Goal: Transaction & Acquisition: Obtain resource

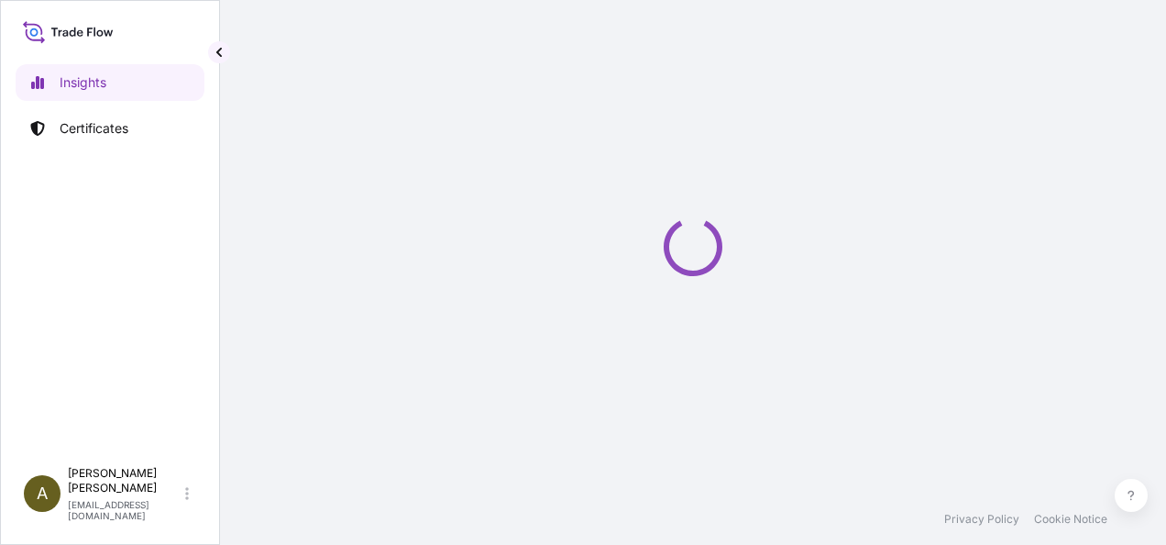
select select "2025"
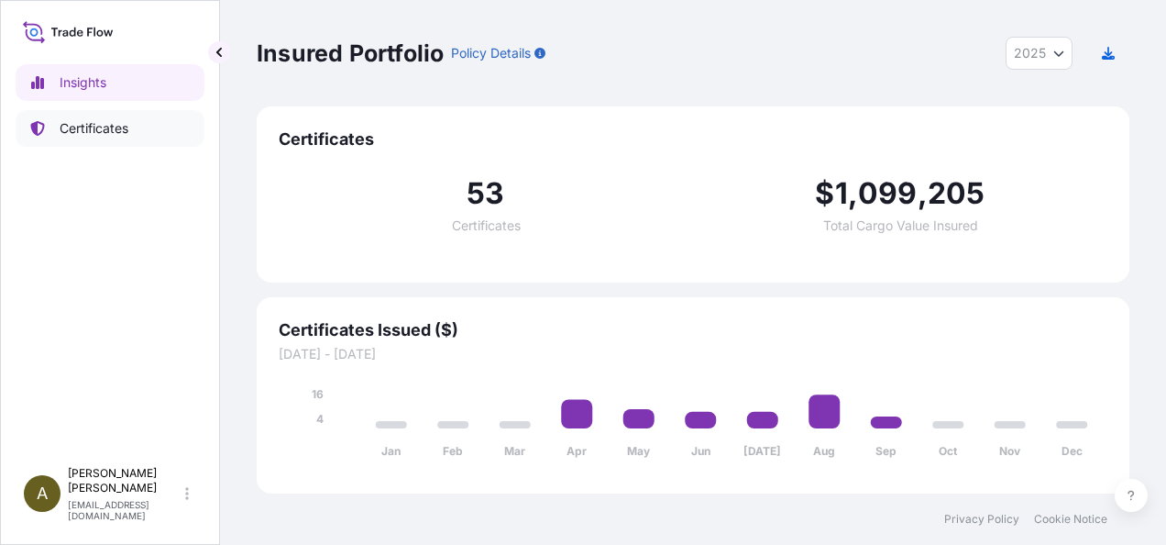
click at [103, 125] on p "Certificates" at bounding box center [94, 128] width 69 height 18
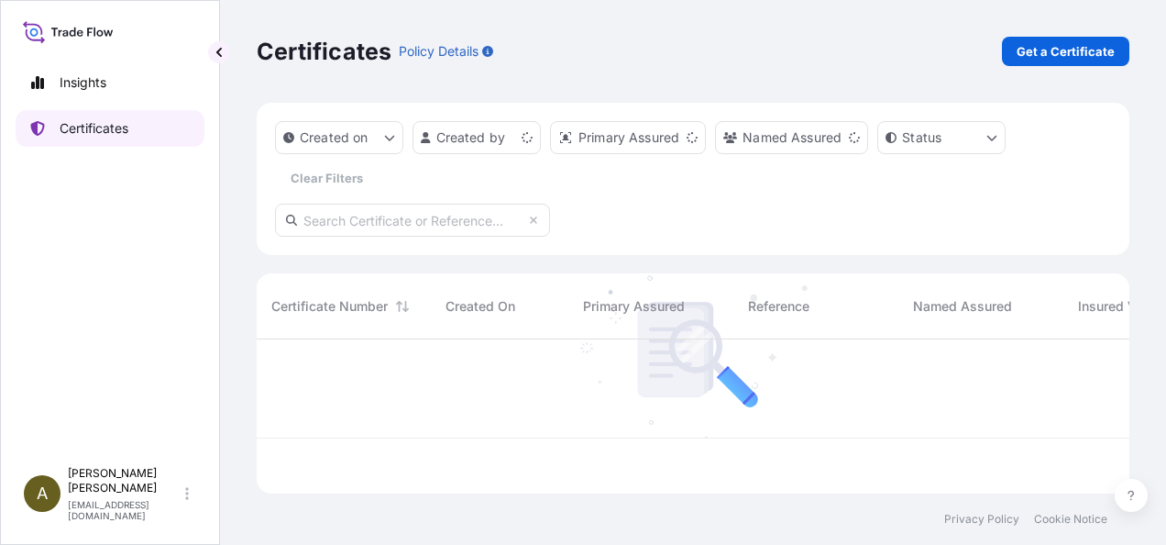
scroll to position [150, 858]
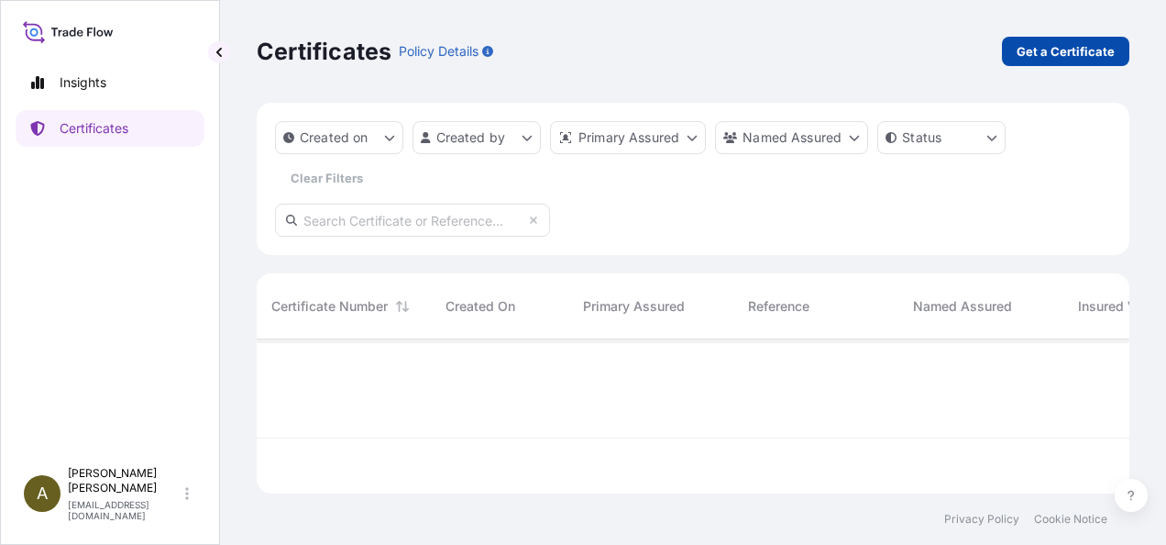
click at [1046, 57] on p "Get a Certificate" at bounding box center [1066, 51] width 98 height 18
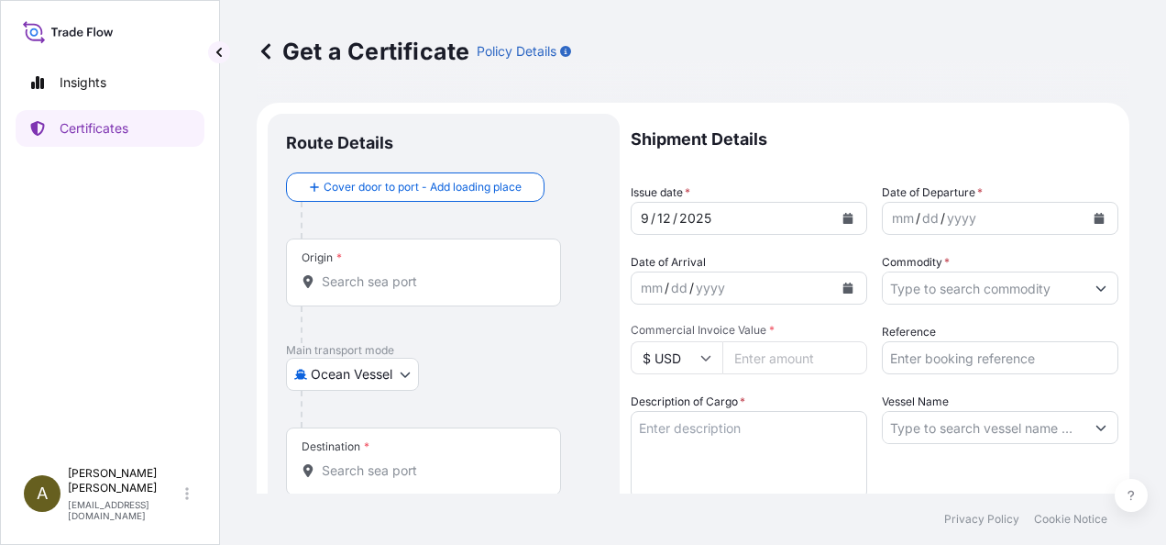
click at [403, 373] on body "Insights Certificates A [PERSON_NAME] [PERSON_NAME][EMAIL_ADDRESS][DOMAIN_NAME]…" at bounding box center [583, 272] width 1166 height 545
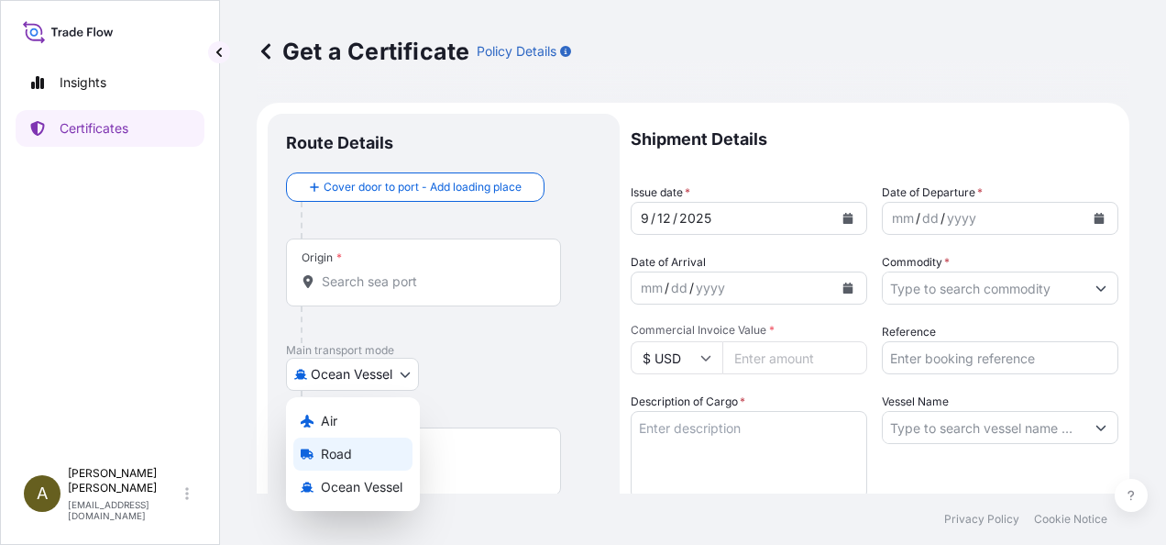
click at [346, 453] on span "Road" at bounding box center [336, 454] width 31 height 18
select select "Road"
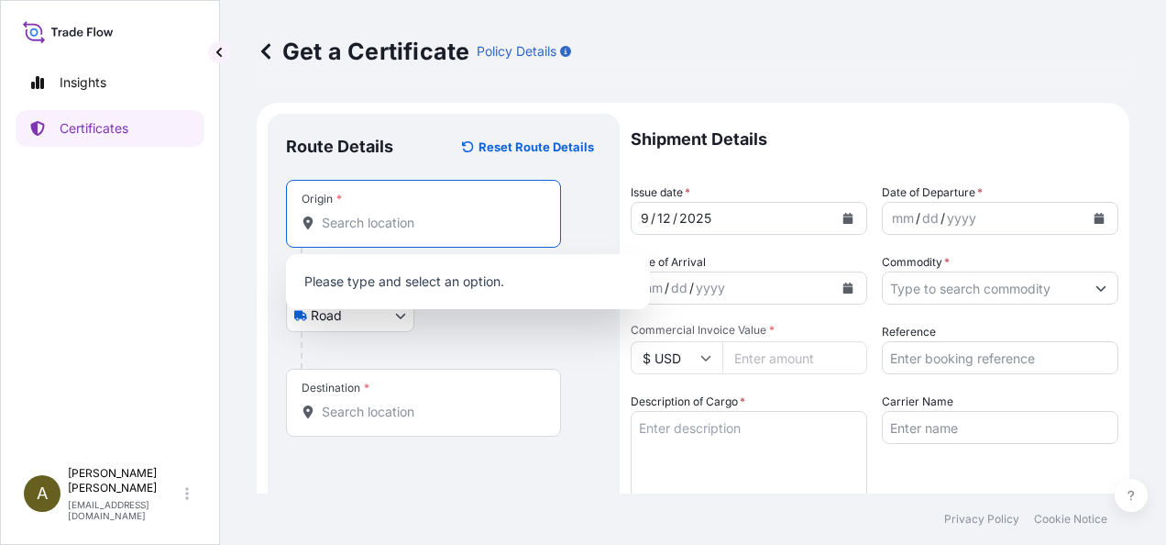
click at [396, 229] on input "Origin *" at bounding box center [430, 223] width 216 height 18
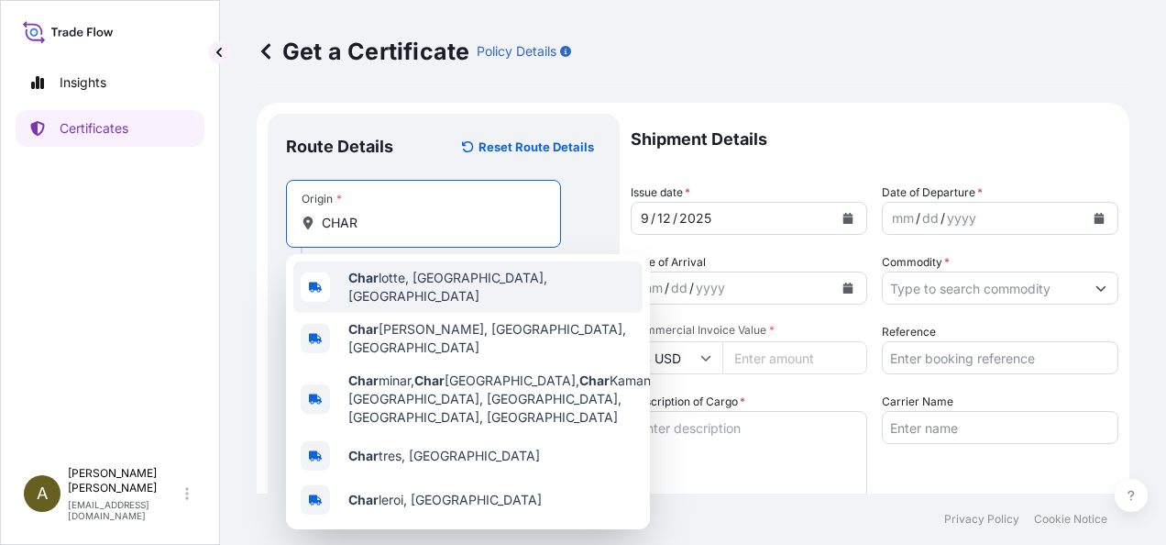
click at [435, 276] on span "Char lotte, [GEOGRAPHIC_DATA], [GEOGRAPHIC_DATA]" at bounding box center [491, 287] width 287 height 37
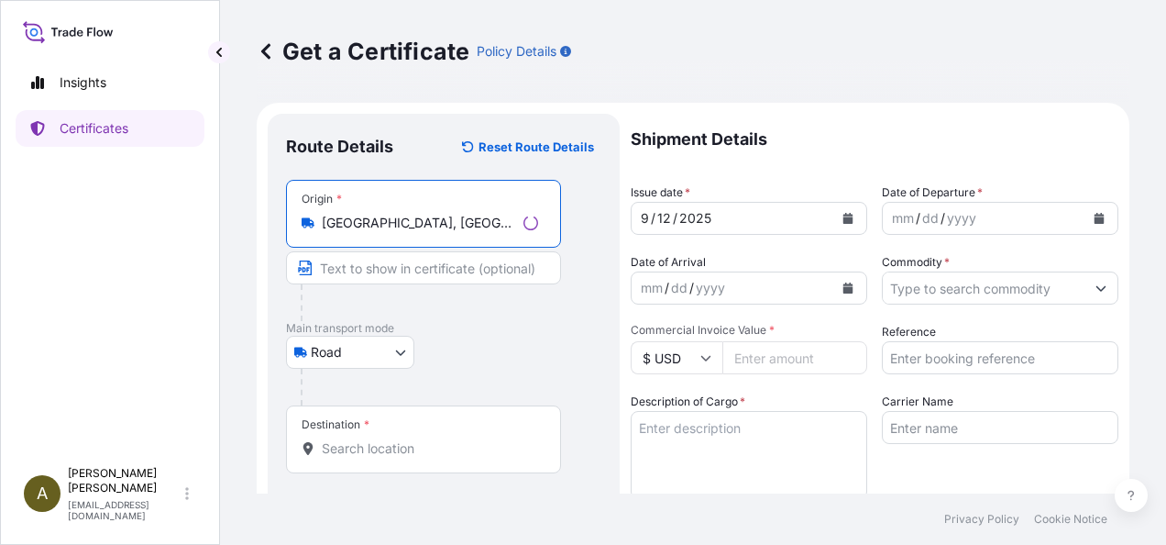
type input "[GEOGRAPHIC_DATA], [GEOGRAPHIC_DATA], [GEOGRAPHIC_DATA]"
click at [364, 437] on div "Destination *" at bounding box center [423, 439] width 275 height 68
click at [364, 439] on input "Destination *" at bounding box center [430, 448] width 216 height 18
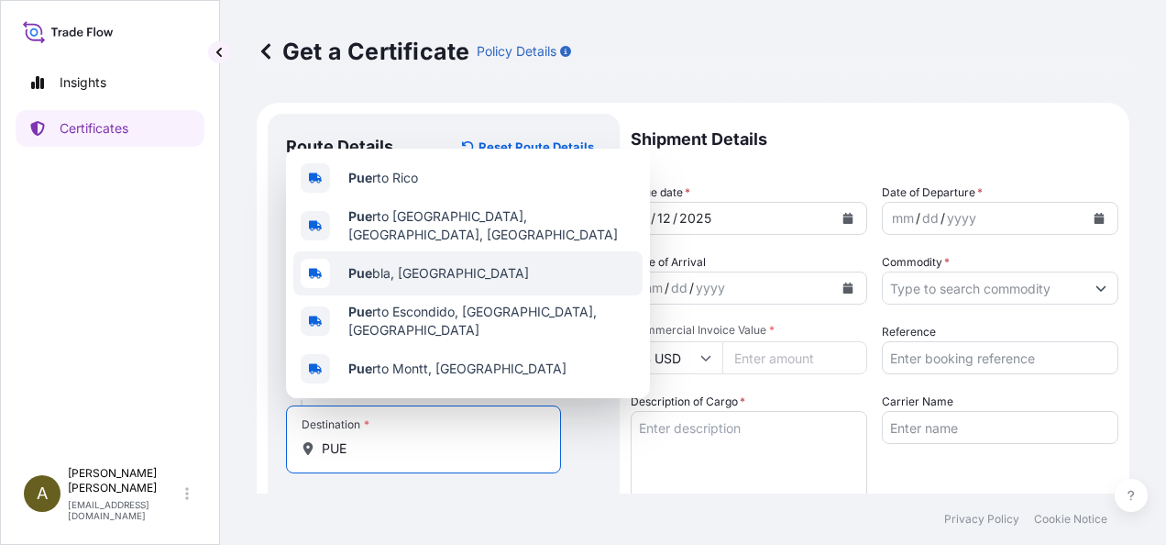
click at [423, 282] on span "Pue bla, [GEOGRAPHIC_DATA]" at bounding box center [438, 273] width 181 height 18
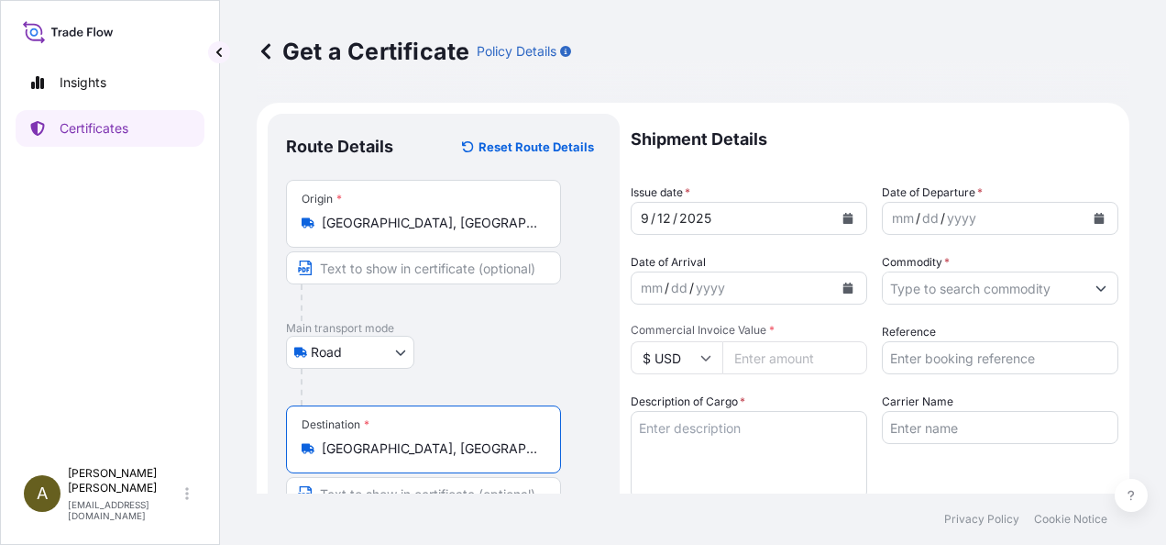
type input "[GEOGRAPHIC_DATA], [GEOGRAPHIC_DATA]"
click at [1095, 218] on icon "Calendar" at bounding box center [1100, 218] width 10 height 11
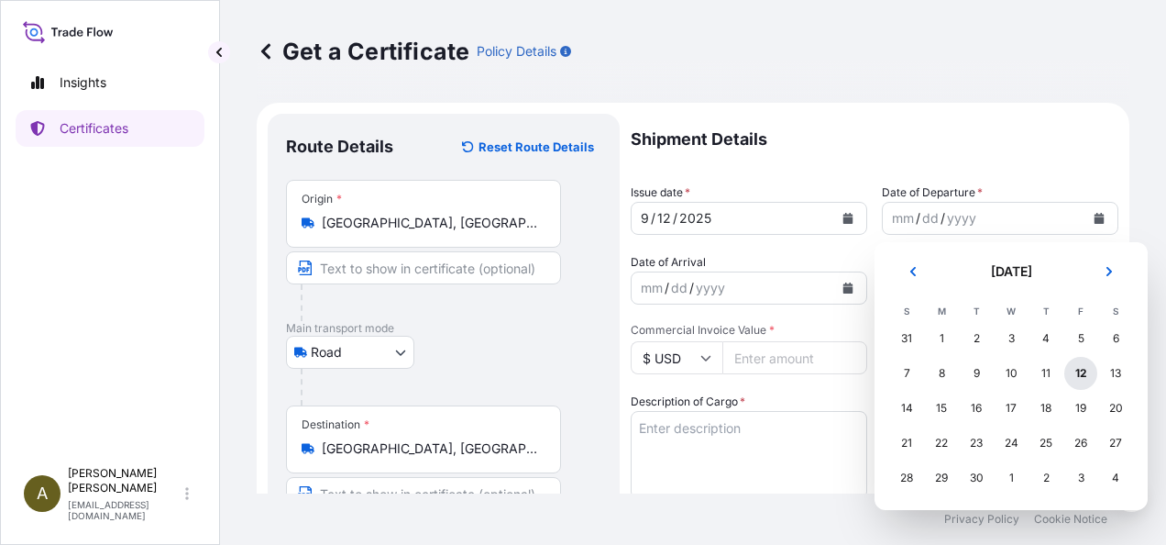
click at [1081, 369] on div "12" at bounding box center [1080, 373] width 33 height 33
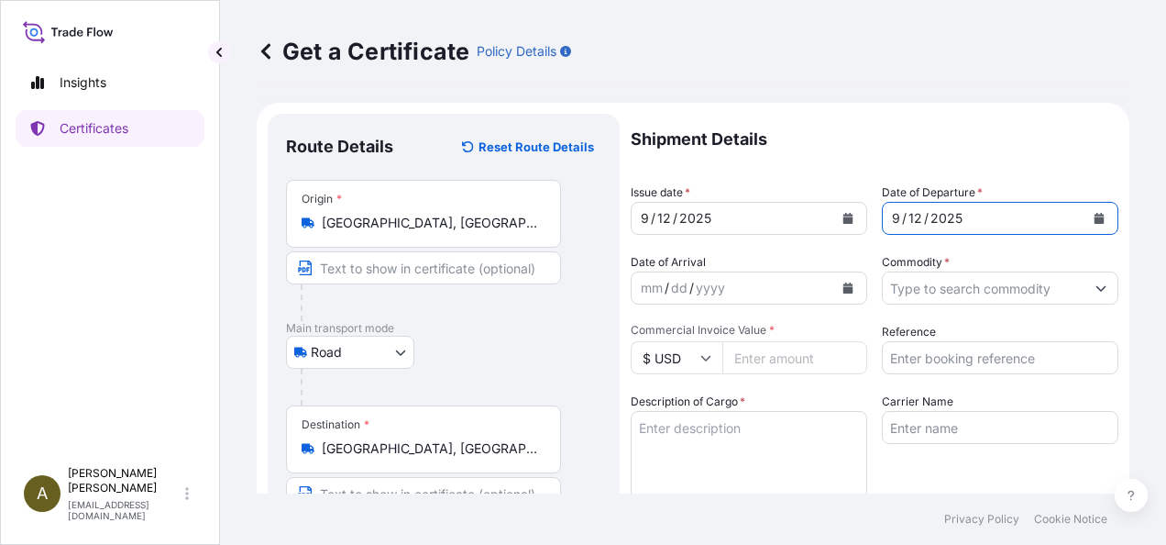
click at [1093, 283] on button "Show suggestions" at bounding box center [1101, 287] width 33 height 33
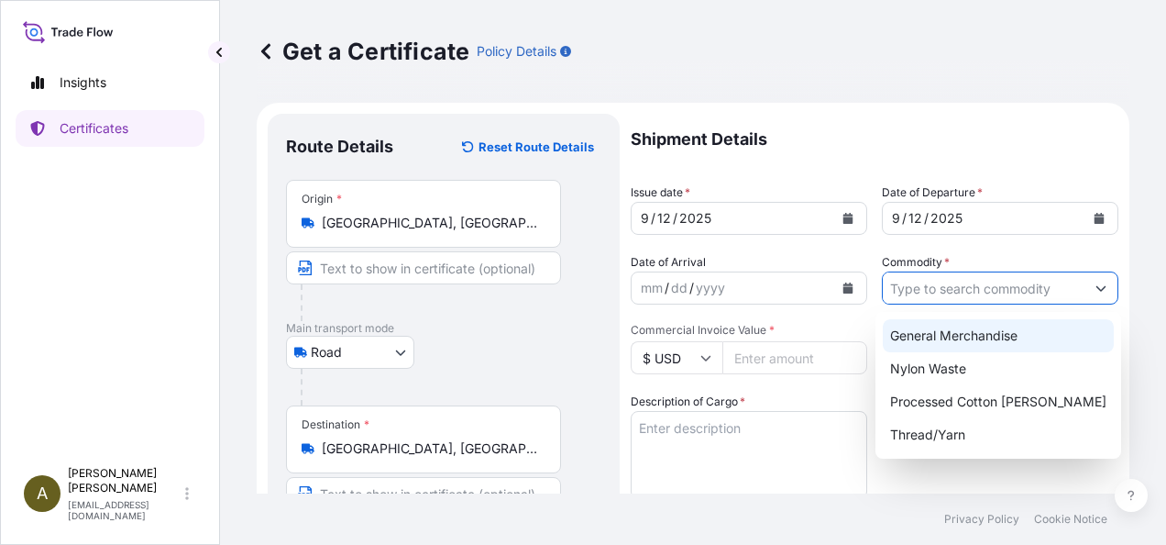
click at [965, 334] on div "General Merchandise" at bounding box center [998, 335] width 231 height 33
type input "General Merchandise"
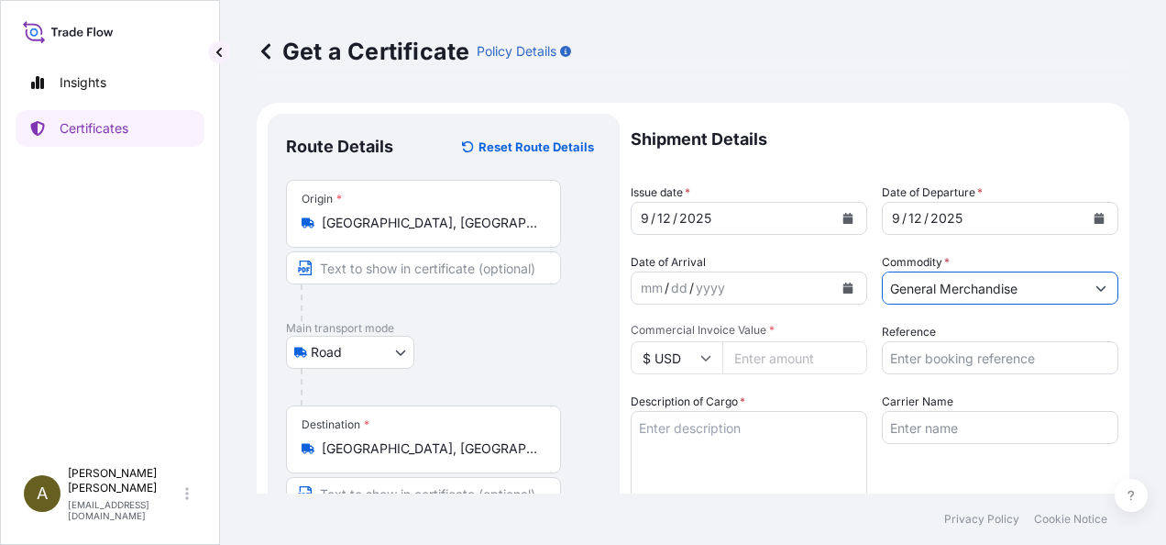
click at [760, 356] on input "Commercial Invoice Value *" at bounding box center [794, 357] width 145 height 33
type input "28663.80"
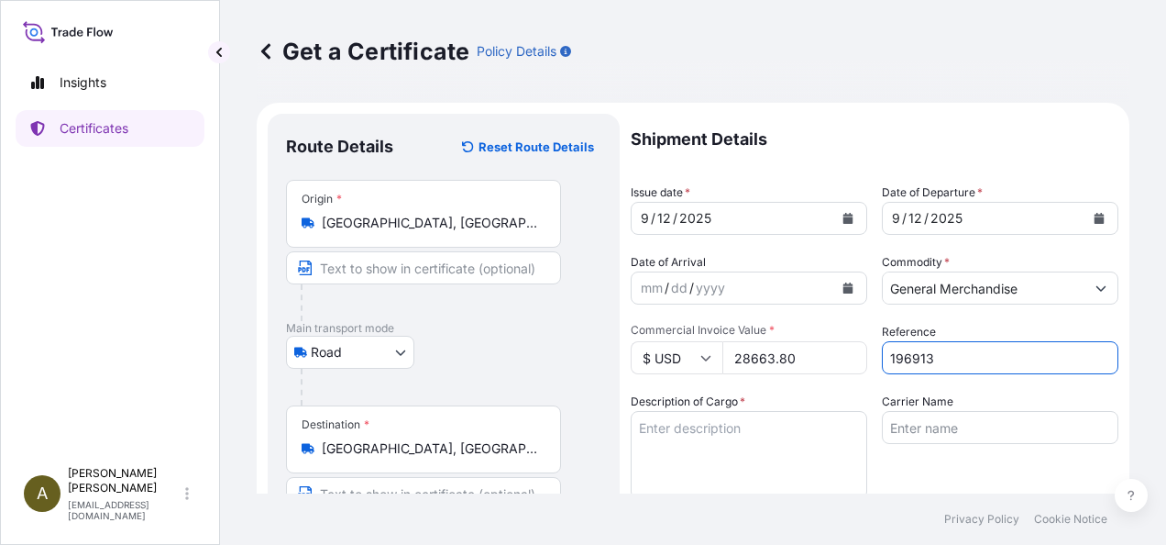
type input "196913"
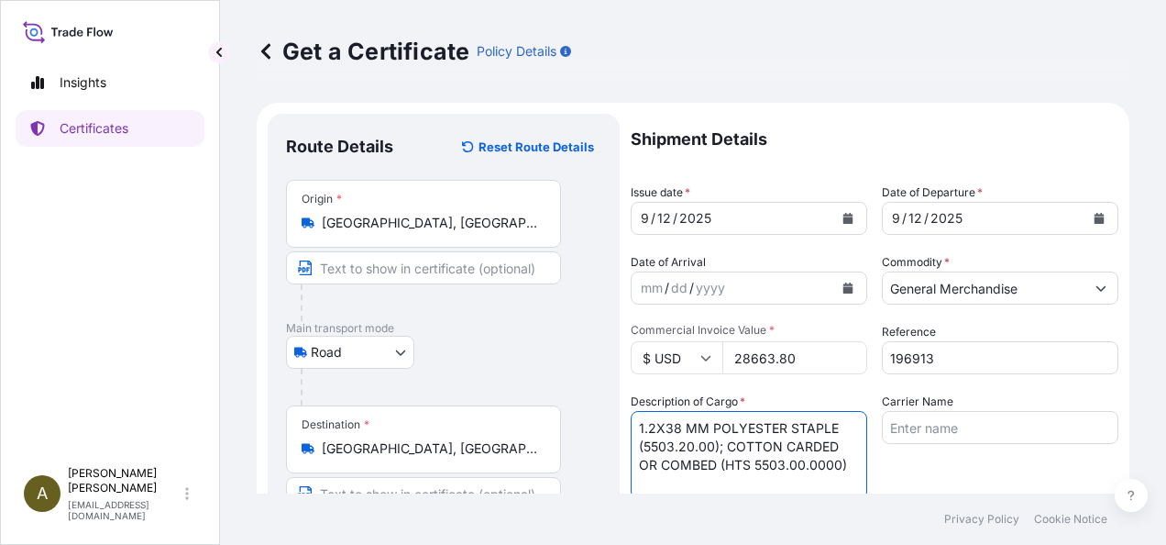
type textarea "1.2X38 MM POLYESTER STAPLE (5503.20.00); COTTON CARDED OR COMBED (HTS 5503.00.0…"
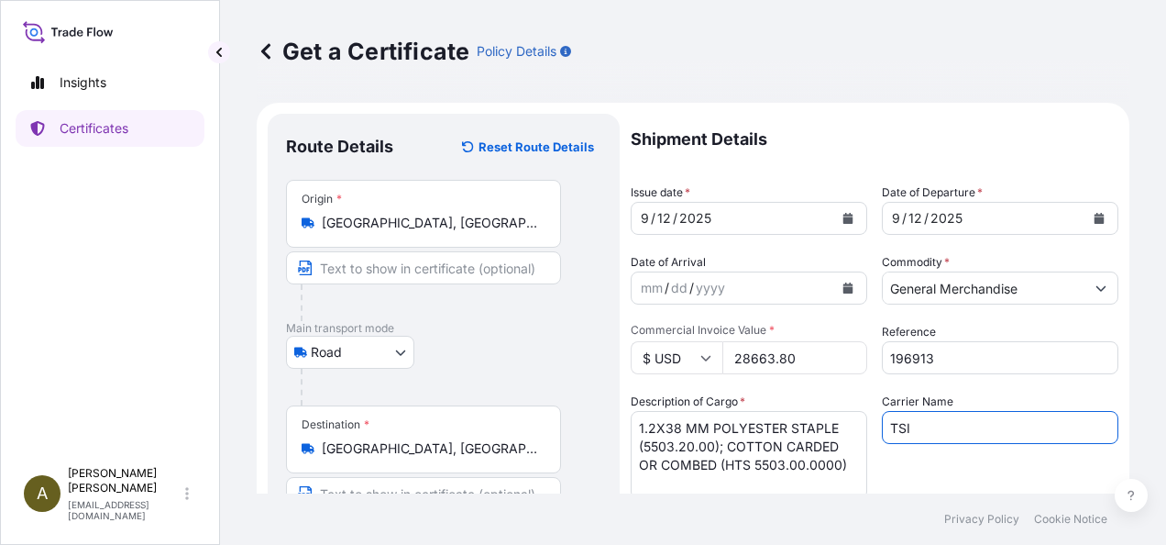
type input "TSI"
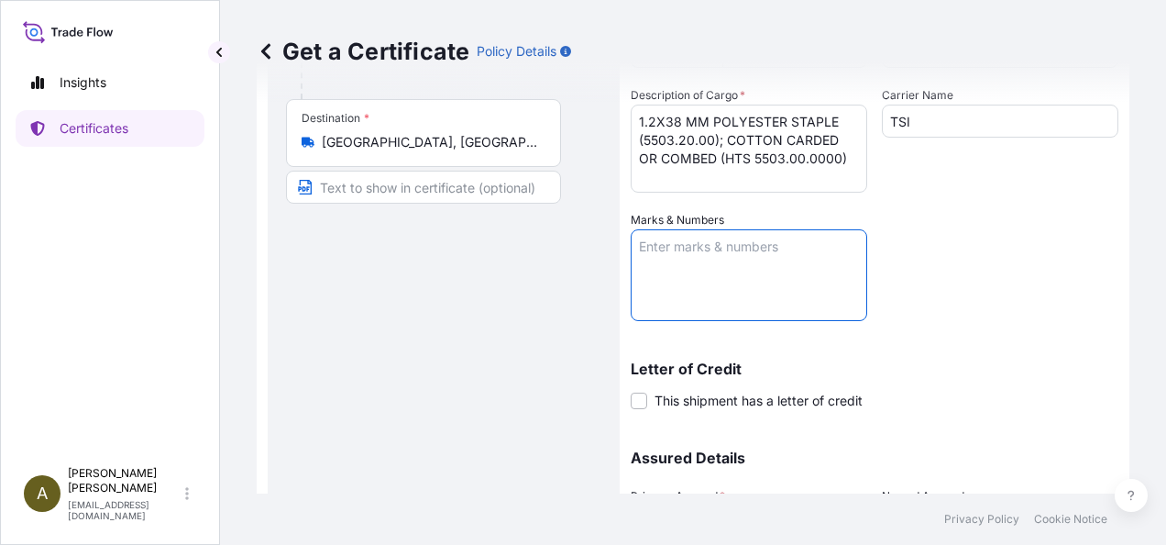
click at [680, 269] on textarea "Marks & Numbers" at bounding box center [749, 275] width 237 height 92
type textarea "52778"
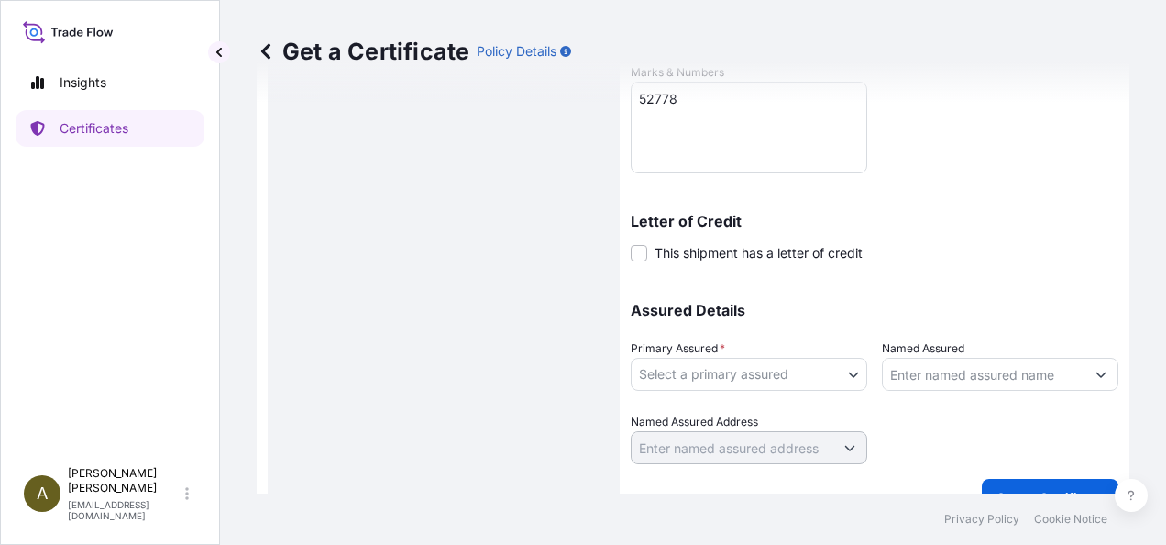
scroll to position [486, 0]
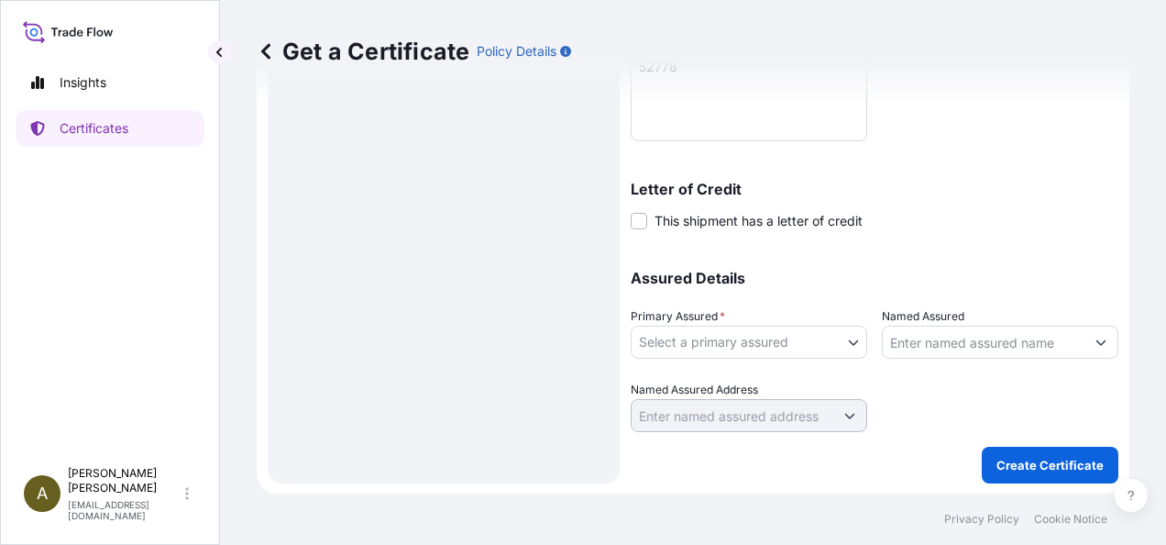
click at [812, 348] on body "Insights Certificates A [PERSON_NAME] [PERSON_NAME][EMAIL_ADDRESS][DOMAIN_NAME]…" at bounding box center [583, 272] width 1166 height 545
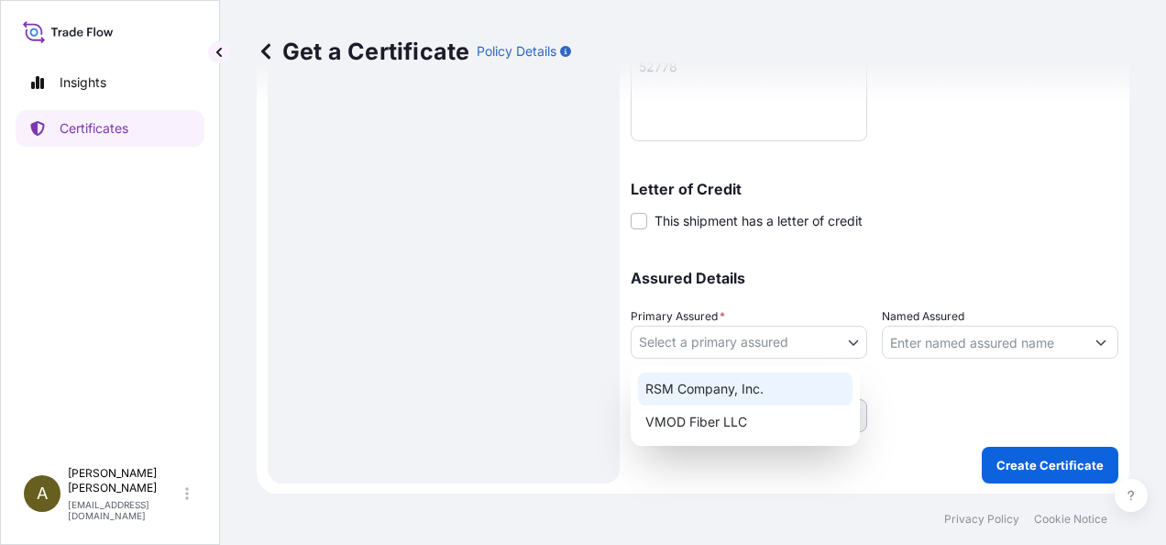
click at [741, 391] on div "RSM Company, Inc." at bounding box center [745, 388] width 215 height 33
select select "31552"
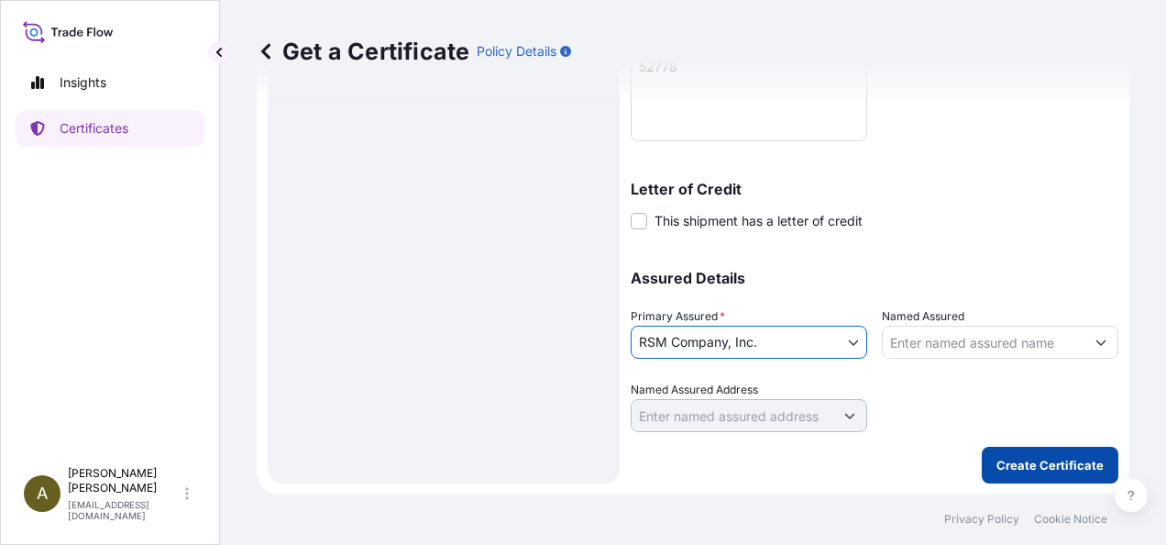
click at [1041, 458] on p "Create Certificate" at bounding box center [1050, 465] width 107 height 18
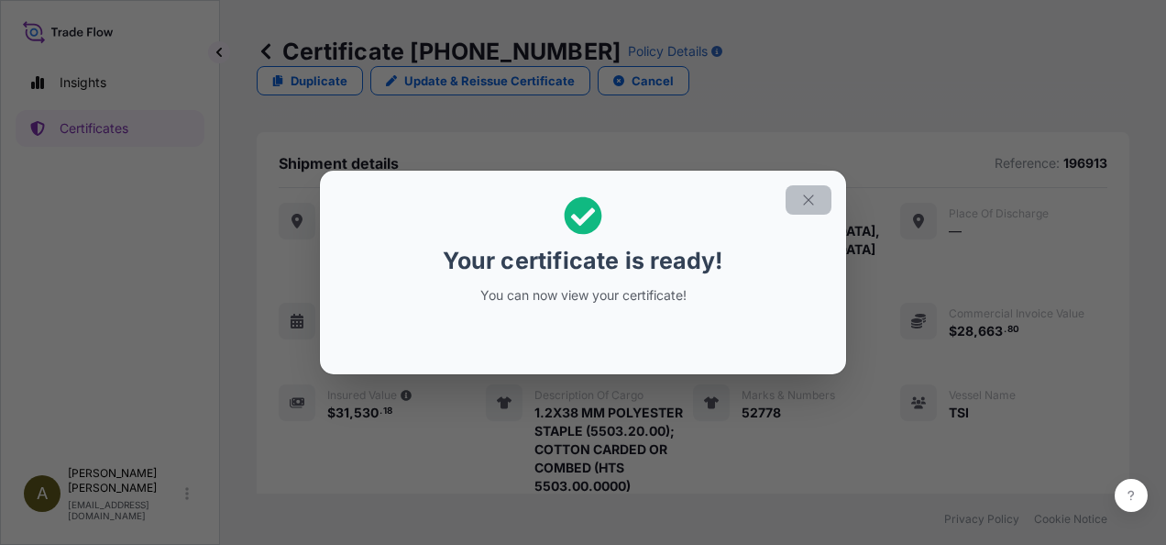
click at [807, 203] on icon "button" at bounding box center [808, 200] width 17 height 17
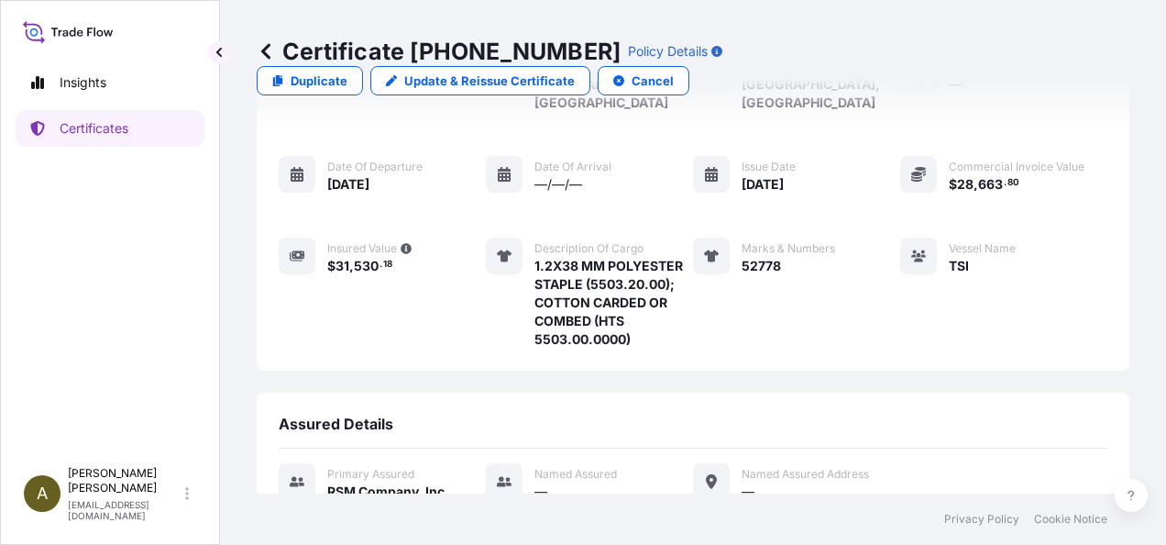
scroll to position [319, 0]
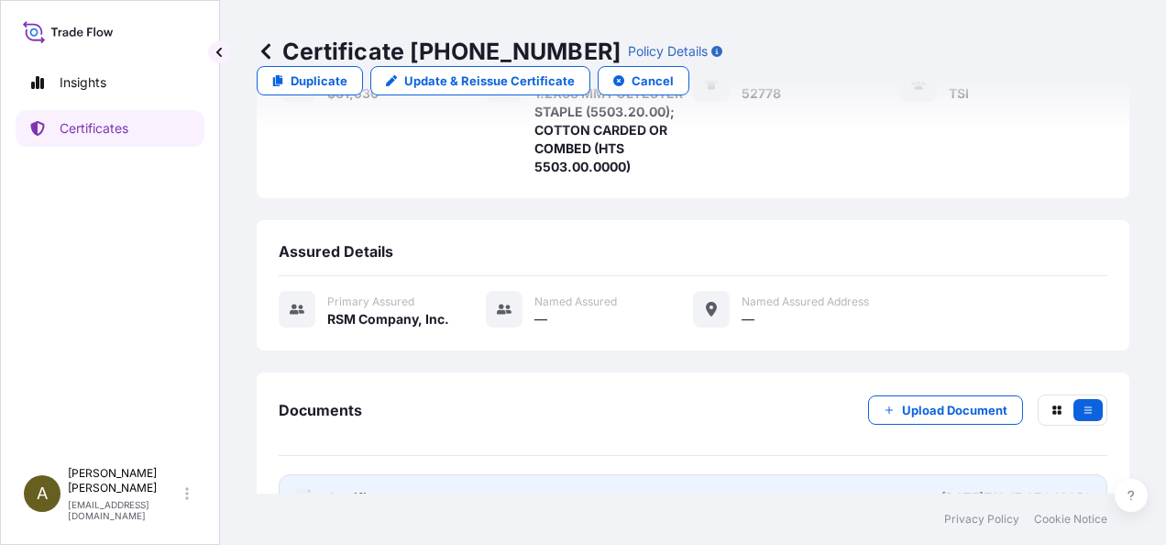
click at [565, 474] on link "PDF Certificate [DATE]T18:17:27.043259" at bounding box center [693, 498] width 829 height 48
